Goal: Find specific page/section: Find specific page/section

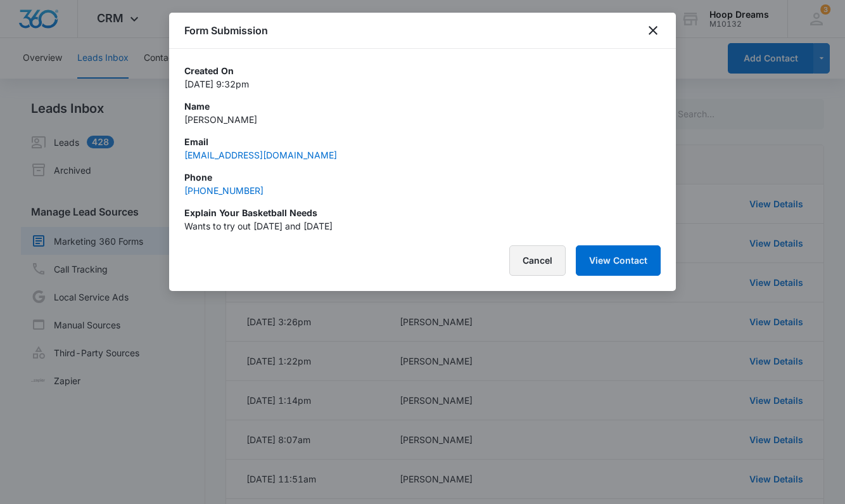
click at [534, 258] on button "Cancel" at bounding box center [537, 260] width 56 height 30
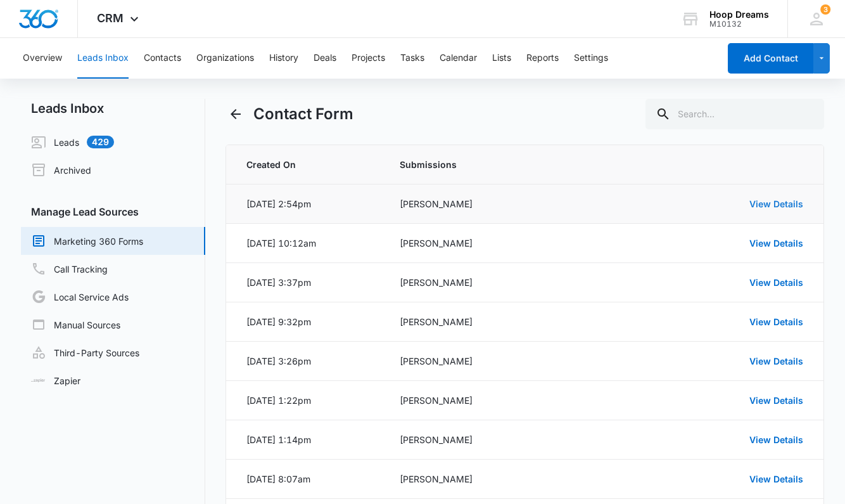
click at [764, 205] on link "View Details" at bounding box center [777, 203] width 54 height 11
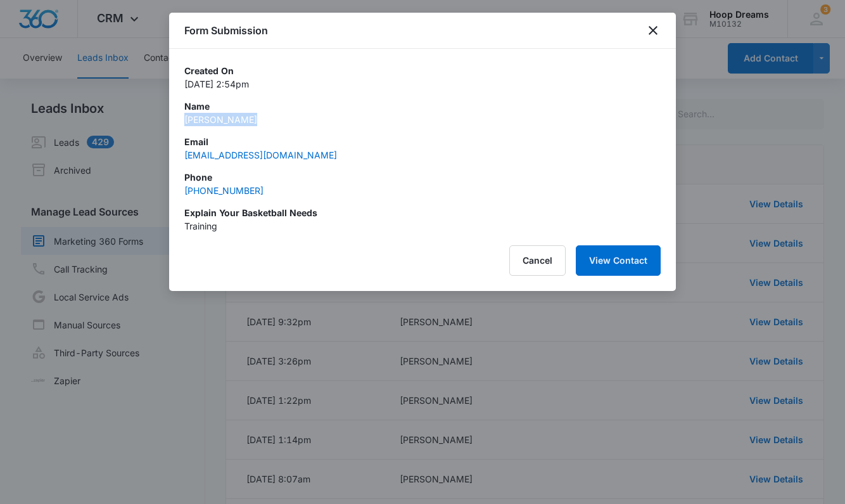
drag, startPoint x: 185, startPoint y: 119, endPoint x: 241, endPoint y: 120, distance: 55.8
click at [241, 120] on p "[PERSON_NAME]" at bounding box center [422, 119] width 477 height 13
copy p "[PERSON_NAME]"
click at [658, 23] on icon "close" at bounding box center [653, 30] width 15 height 15
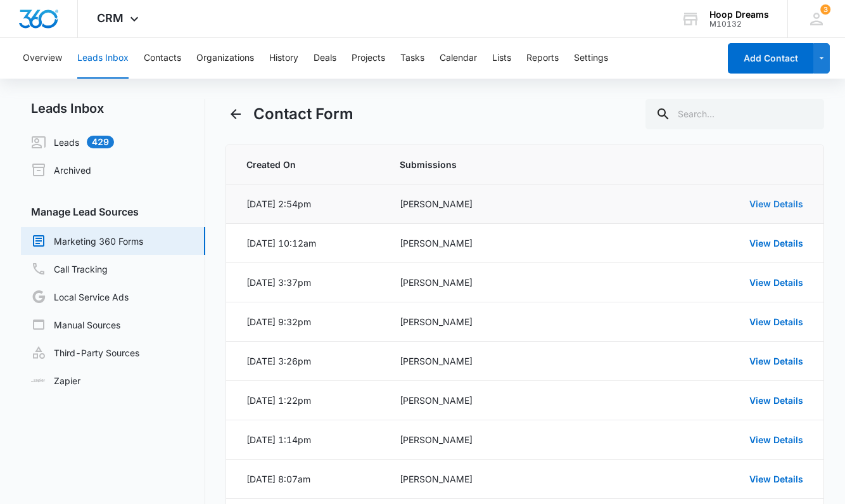
click at [766, 205] on link "View Details" at bounding box center [777, 203] width 54 height 11
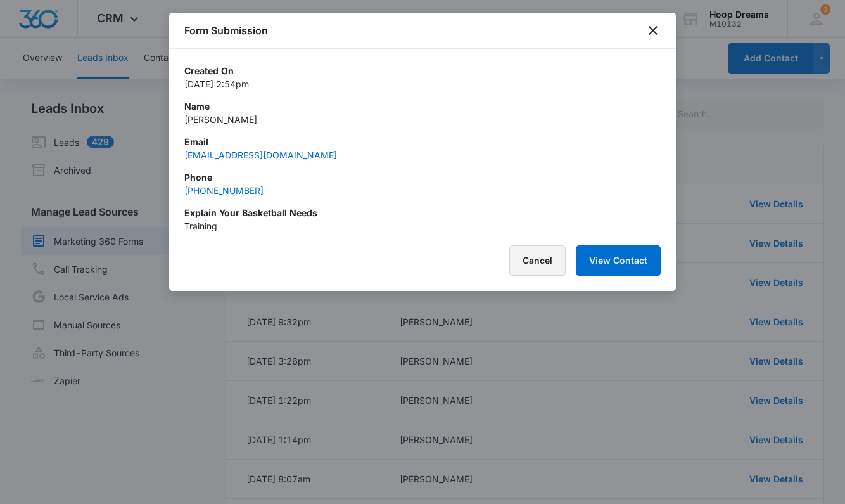
click at [547, 257] on button "Cancel" at bounding box center [537, 260] width 56 height 30
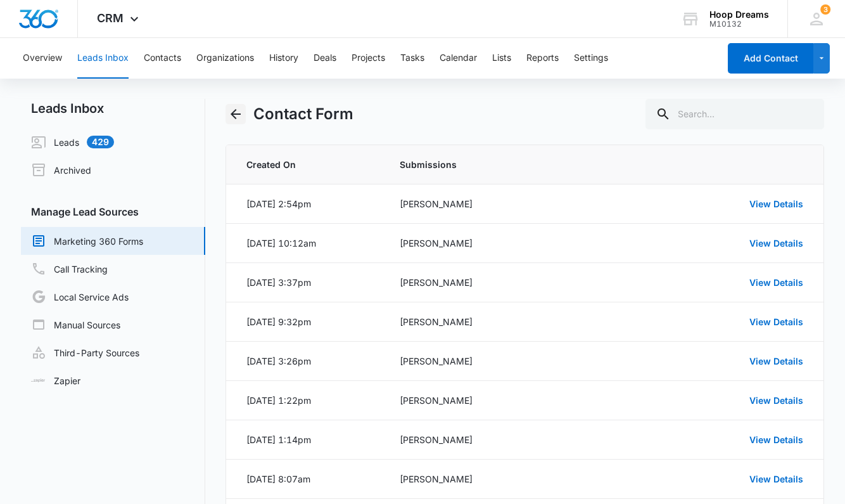
click at [234, 112] on icon "Back" at bounding box center [236, 114] width 10 height 10
